Goal: Check status

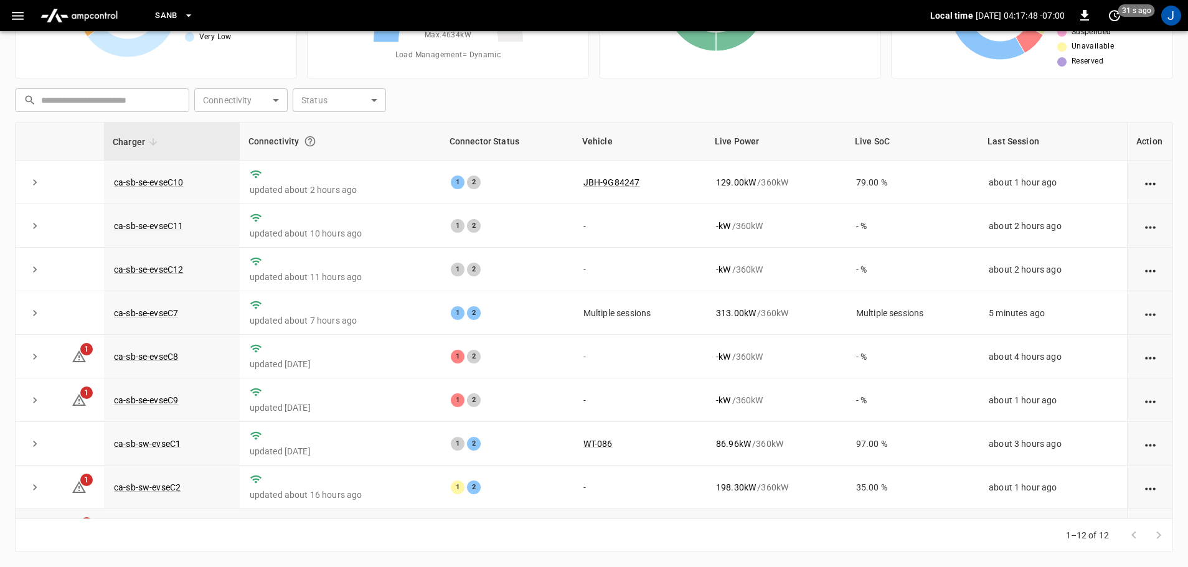
scroll to position [173, 0]
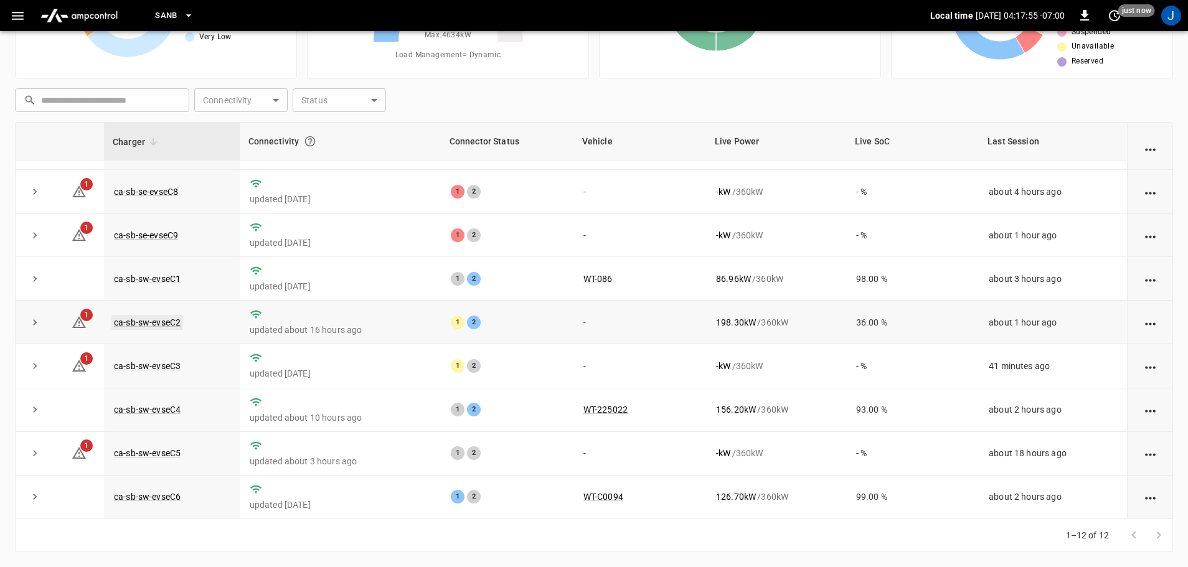
click at [152, 321] on link "ca-sb-sw-evseC2" at bounding box center [147, 322] width 72 height 15
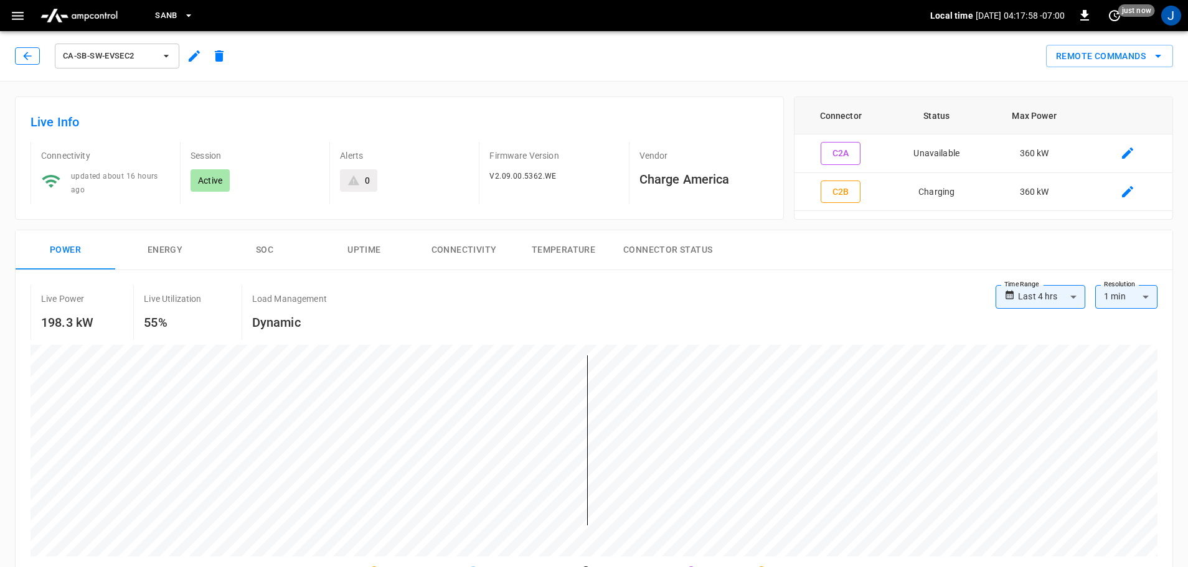
click at [32, 62] on button "button" at bounding box center [27, 55] width 25 height 17
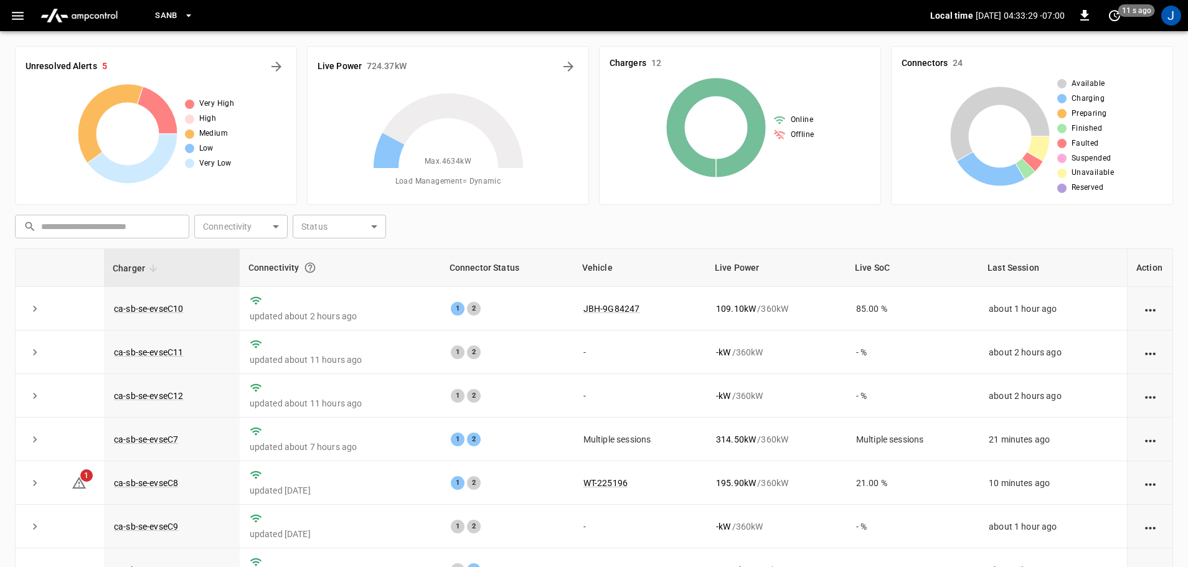
scroll to position [173, 0]
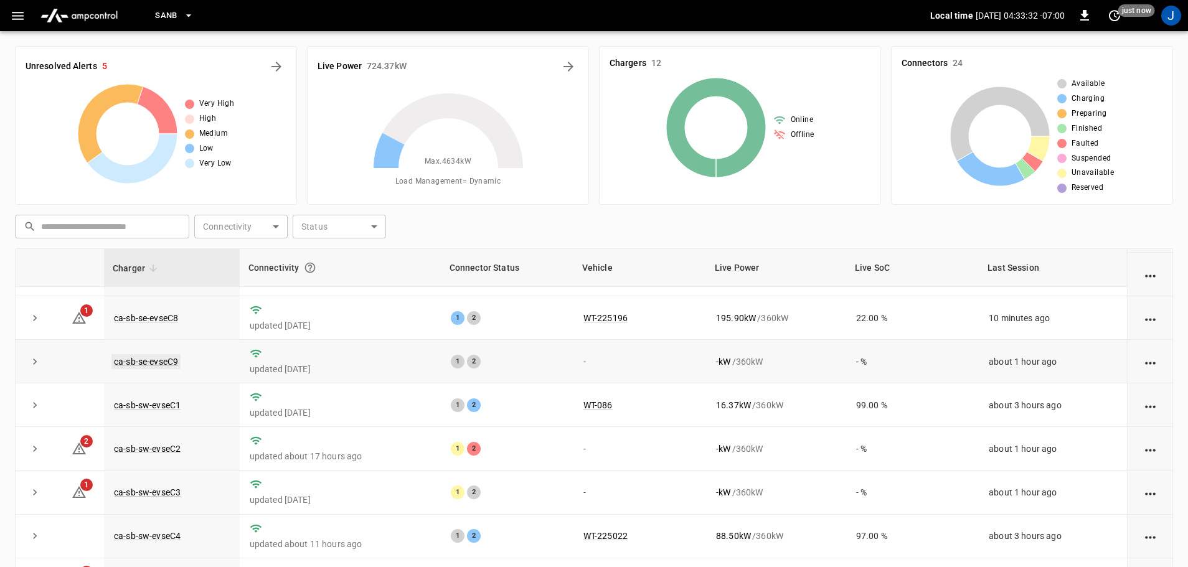
click at [159, 358] on link "ca-sb-se-evseC9" at bounding box center [145, 361] width 69 height 15
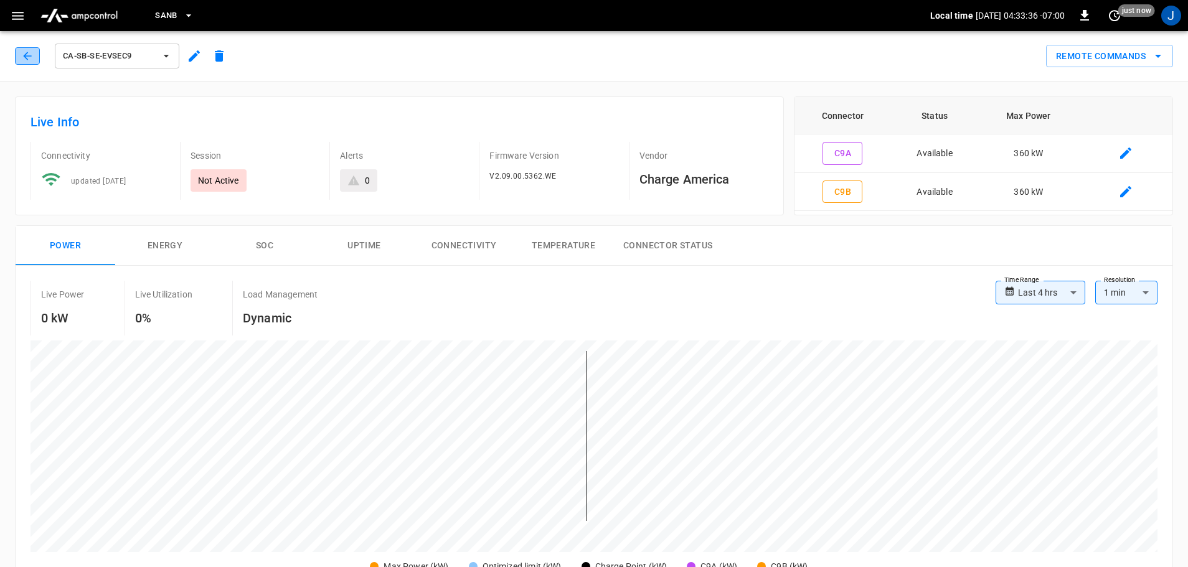
click at [27, 54] on icon "button" at bounding box center [27, 56] width 12 height 12
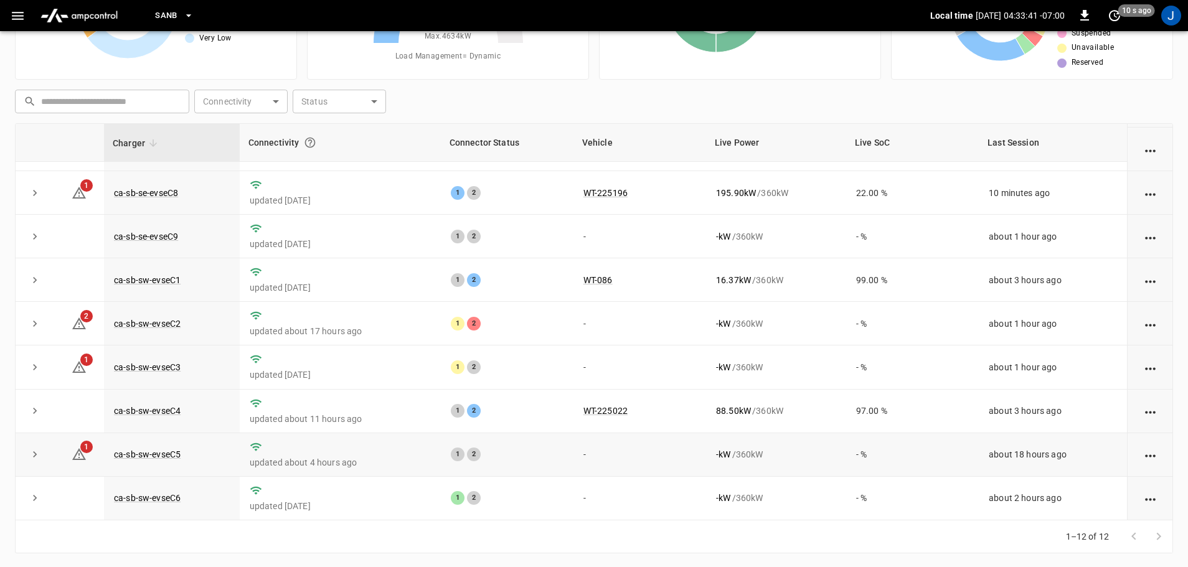
scroll to position [126, 0]
click at [162, 364] on link "ca-sb-sw-evseC3" at bounding box center [147, 366] width 72 height 15
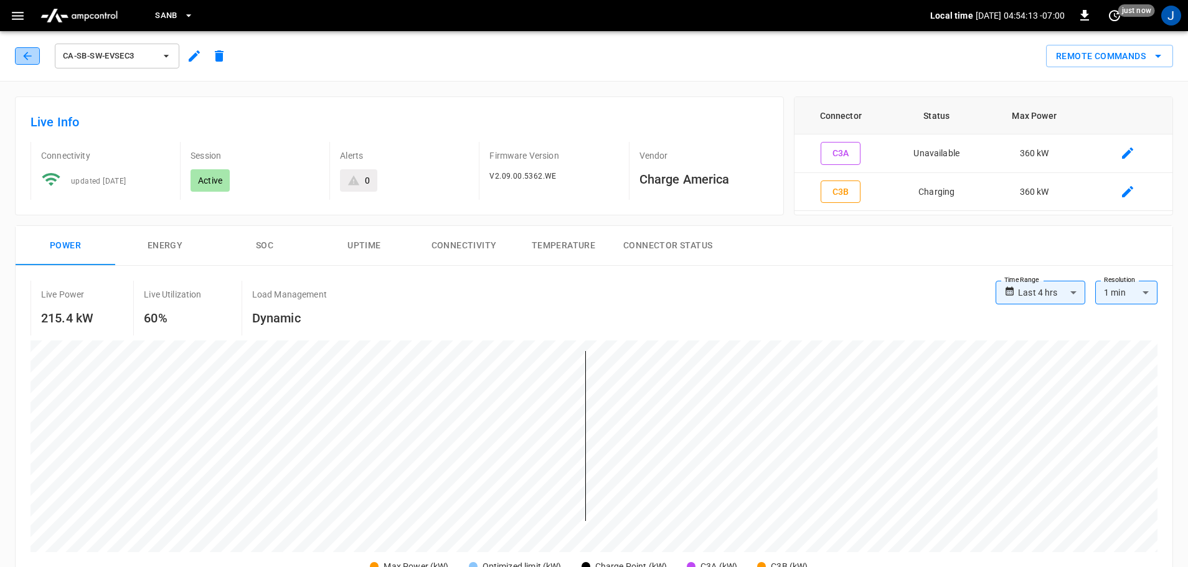
click at [25, 55] on icon "button" at bounding box center [27, 56] width 8 height 8
